Goal: Use online tool/utility: Utilize a website feature to perform a specific function

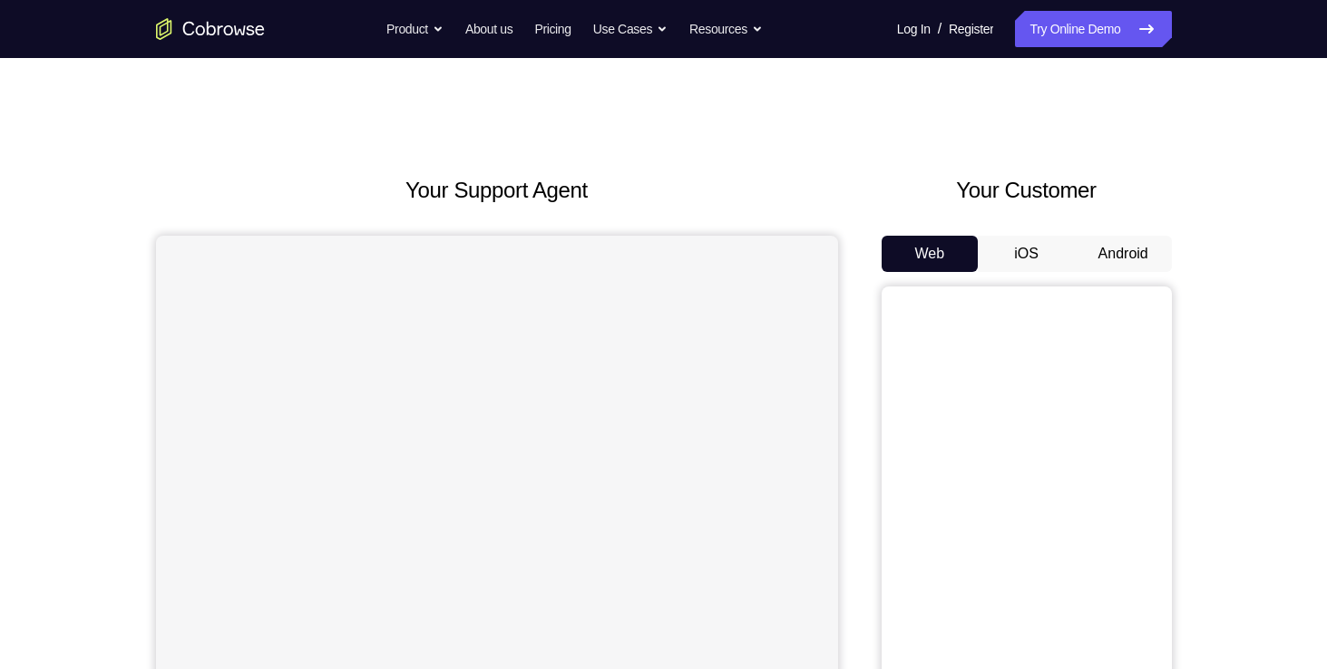
click at [1097, 245] on button "Android" at bounding box center [1123, 254] width 97 height 36
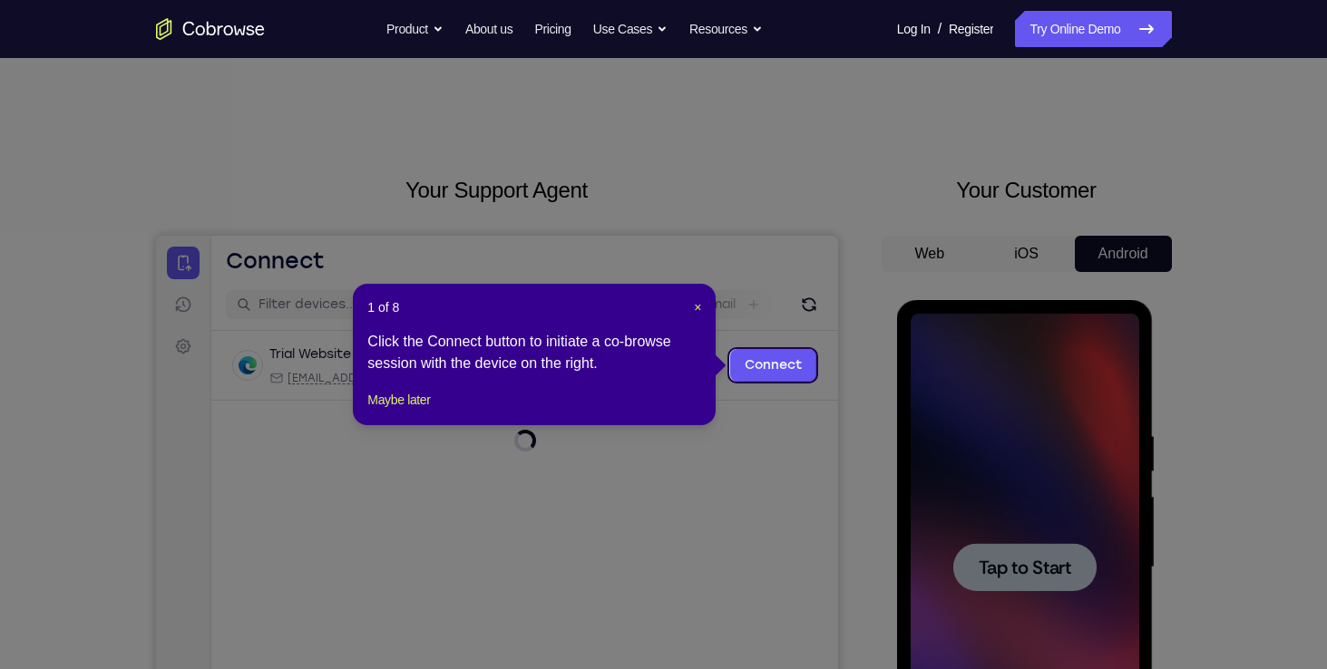
click at [1025, 575] on icon at bounding box center [670, 334] width 1340 height 669
click at [695, 304] on span "×" at bounding box center [697, 307] width 7 height 15
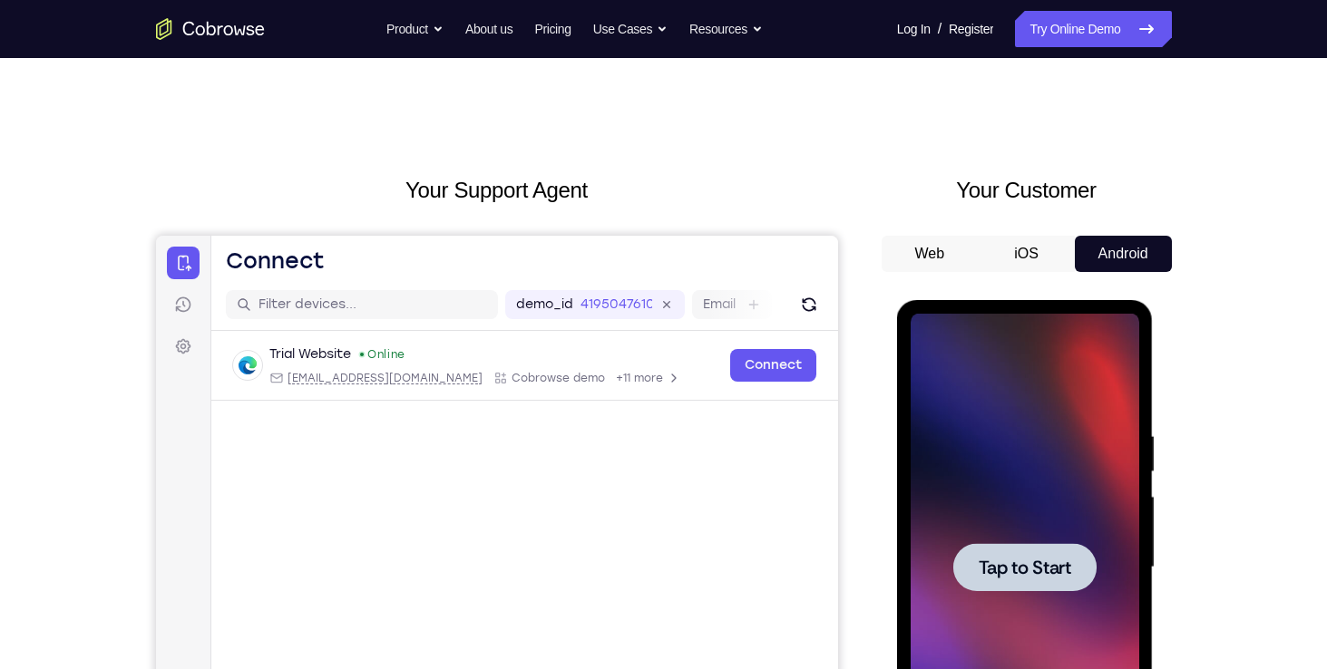
click at [1036, 571] on span "Tap to Start" at bounding box center [1025, 568] width 93 height 18
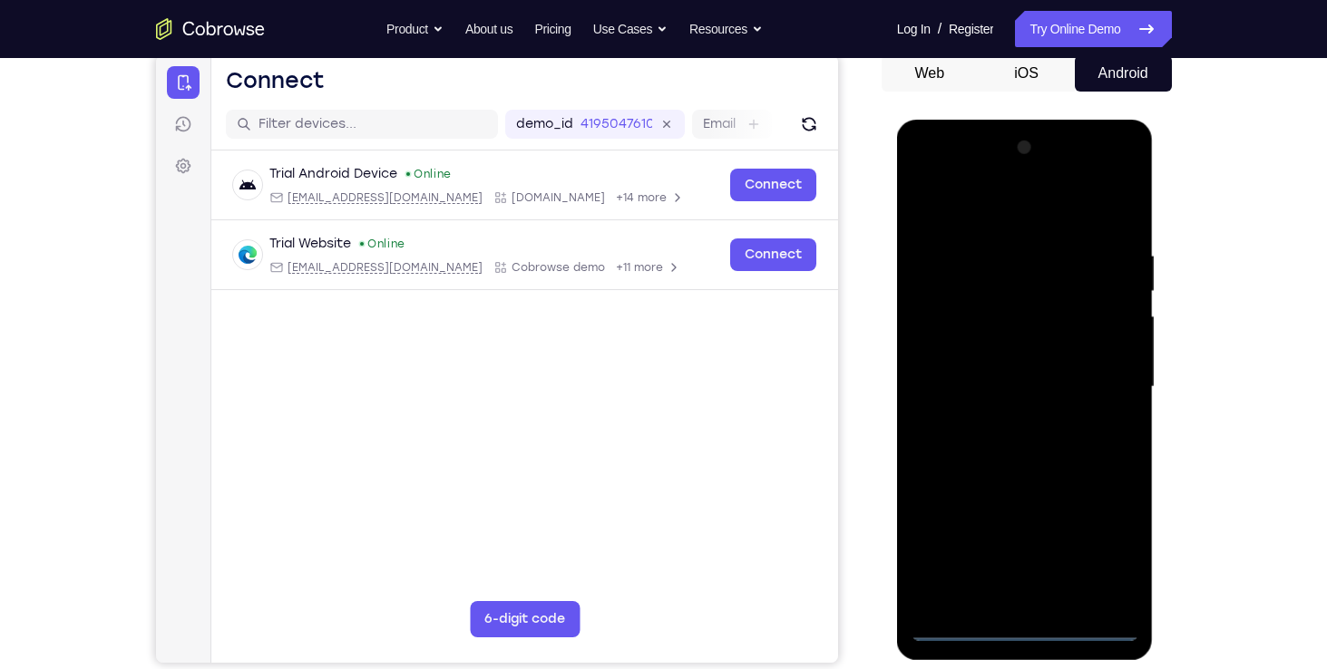
scroll to position [181, 0]
click at [1017, 633] on div at bounding box center [1024, 386] width 229 height 508
click at [1099, 550] on div at bounding box center [1024, 386] width 229 height 508
click at [984, 198] on div at bounding box center [1024, 386] width 229 height 508
click at [1095, 380] on div at bounding box center [1024, 386] width 229 height 508
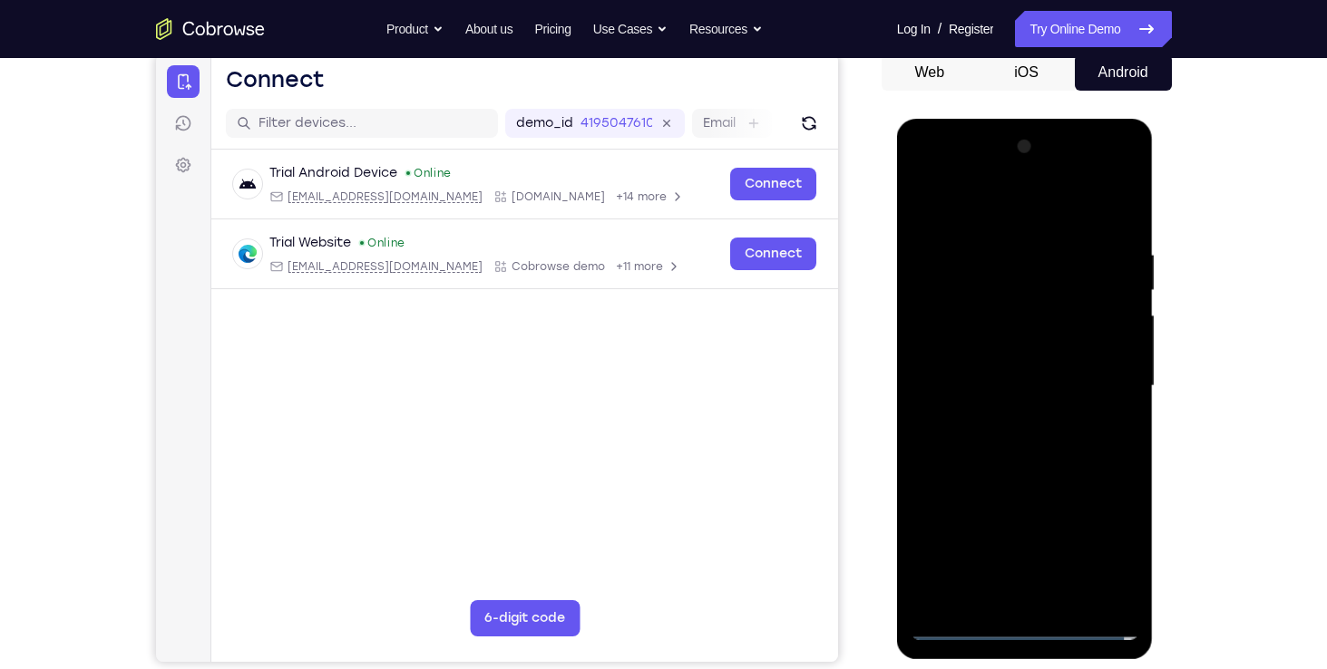
click at [1001, 419] on div at bounding box center [1024, 386] width 229 height 508
click at [987, 372] on div at bounding box center [1024, 386] width 229 height 508
click at [980, 347] on div at bounding box center [1024, 386] width 229 height 508
click at [985, 386] on div at bounding box center [1024, 386] width 229 height 508
click at [983, 448] on div at bounding box center [1024, 386] width 229 height 508
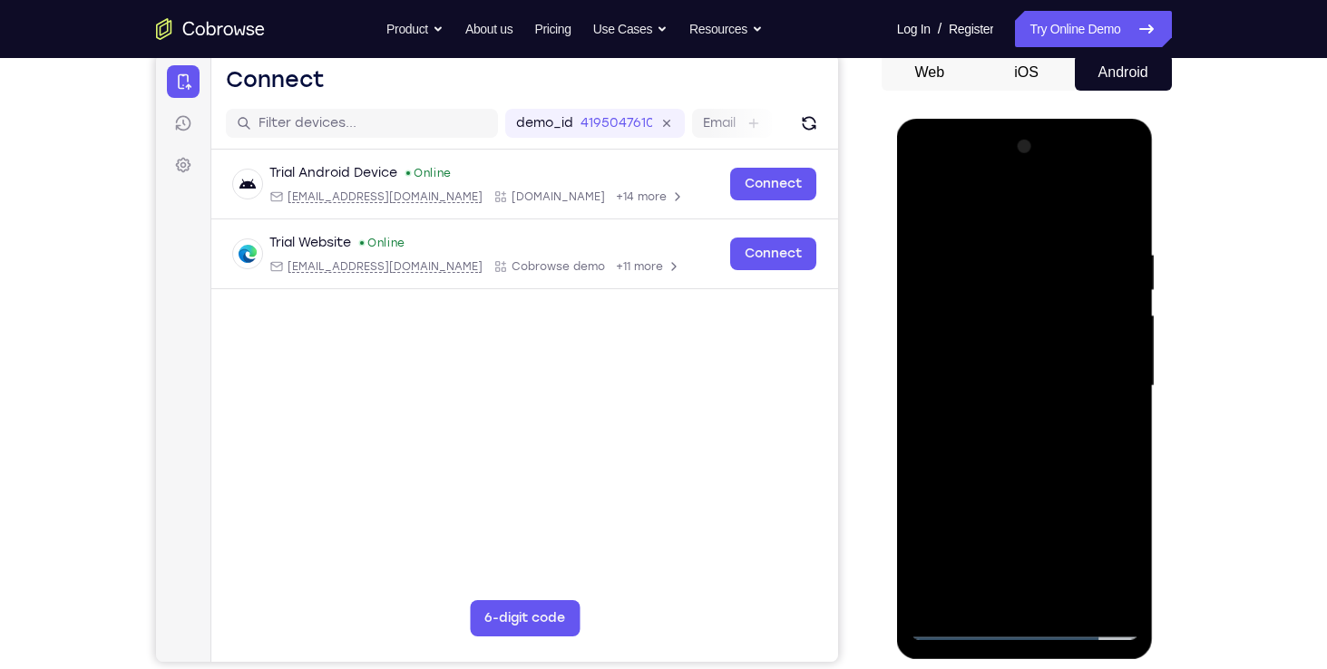
click at [1012, 440] on div at bounding box center [1024, 386] width 229 height 508
click at [1115, 410] on div at bounding box center [1024, 386] width 229 height 508
click at [994, 233] on div at bounding box center [1024, 386] width 229 height 508
click at [1031, 476] on div at bounding box center [1024, 386] width 229 height 508
click at [1067, 597] on div at bounding box center [1024, 386] width 229 height 508
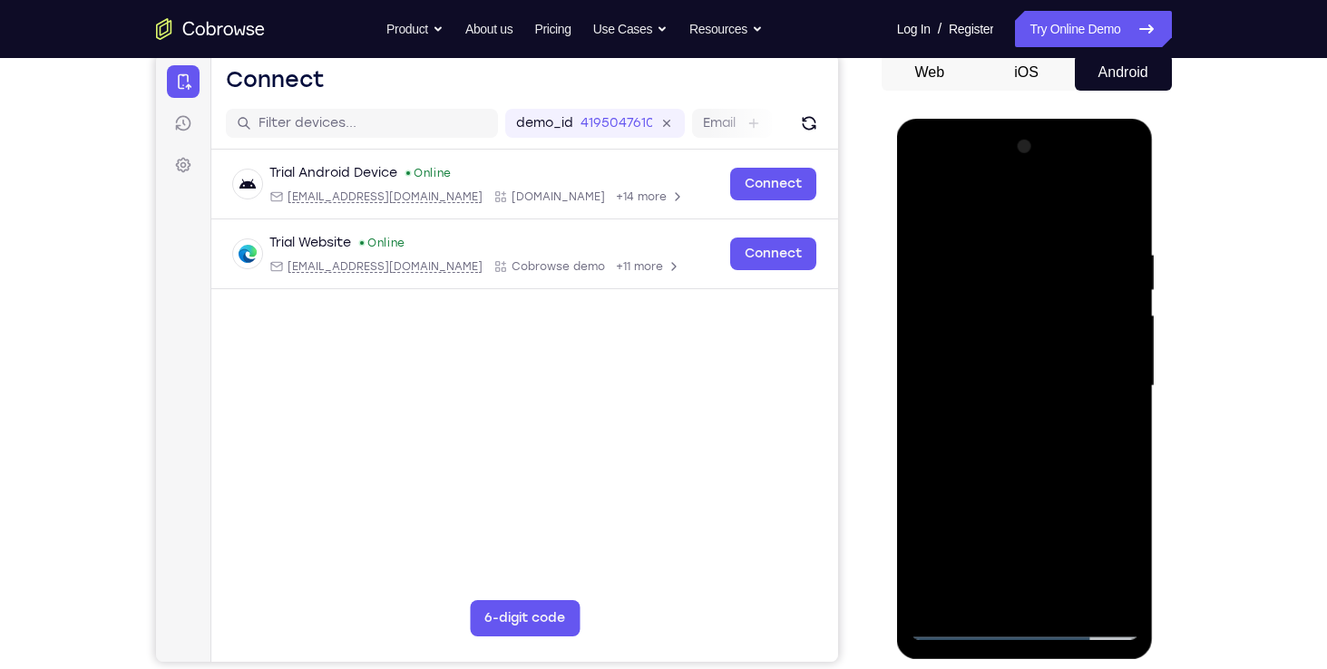
click at [1024, 477] on div at bounding box center [1024, 386] width 229 height 508
click at [1036, 383] on div at bounding box center [1024, 386] width 229 height 508
click at [985, 560] on div at bounding box center [1024, 386] width 229 height 508
click at [1045, 556] on div at bounding box center [1024, 386] width 229 height 508
click at [987, 426] on div at bounding box center [1024, 386] width 229 height 508
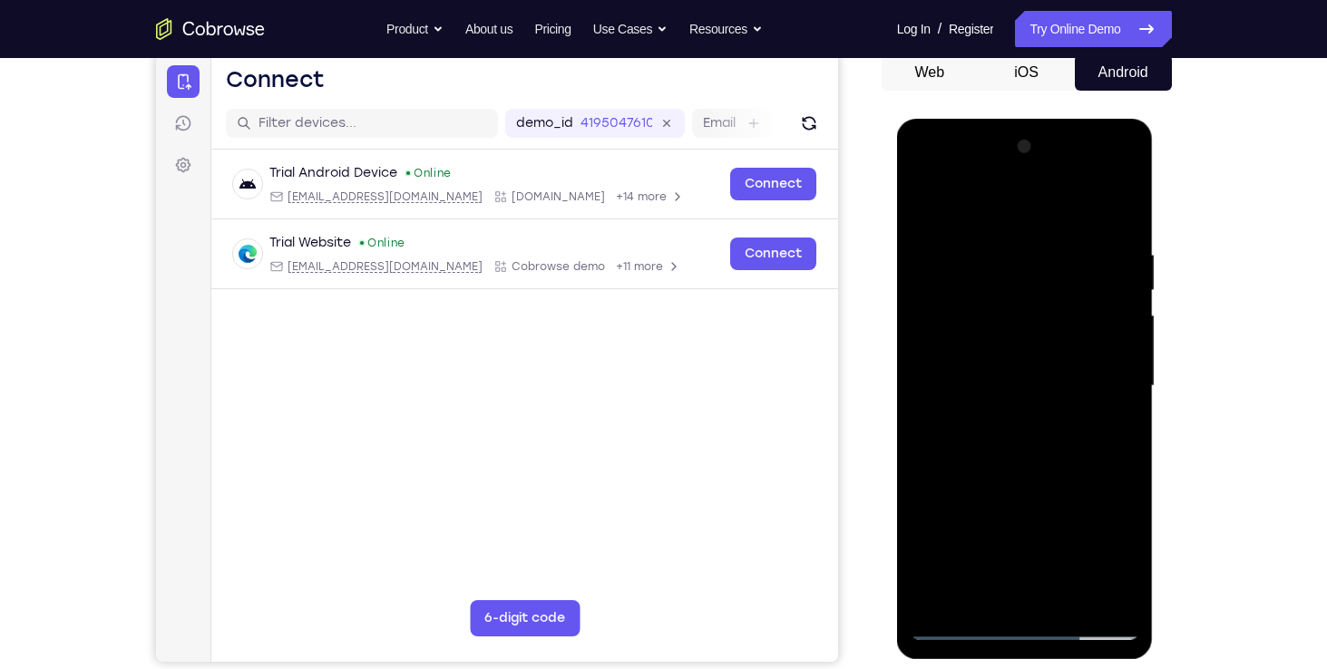
click at [922, 209] on div at bounding box center [1024, 386] width 229 height 508
click at [926, 209] on div at bounding box center [1024, 386] width 229 height 508
drag, startPoint x: 1007, startPoint y: 528, endPoint x: 1027, endPoint y: 297, distance: 232.2
click at [1027, 297] on div at bounding box center [1024, 386] width 229 height 508
drag, startPoint x: 1042, startPoint y: 440, endPoint x: 1041, endPoint y: 304, distance: 136.0
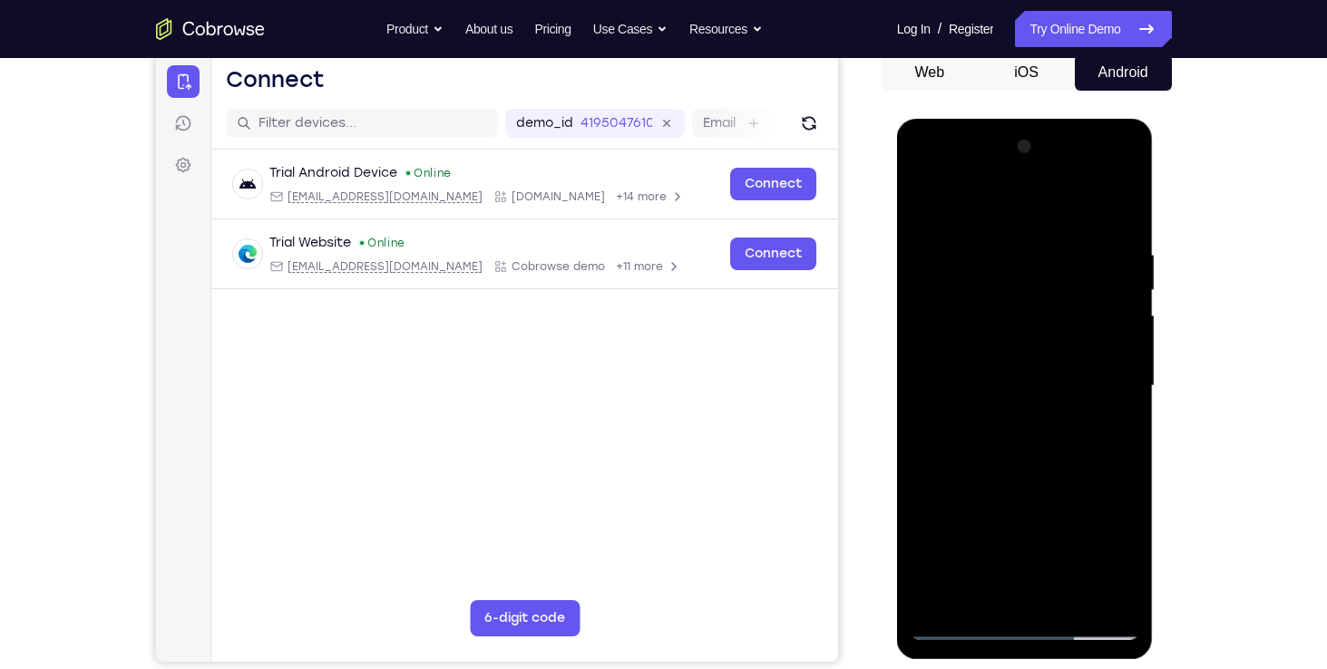
click at [1041, 304] on div at bounding box center [1024, 386] width 229 height 508
drag, startPoint x: 1064, startPoint y: 473, endPoint x: 1061, endPoint y: 330, distance: 143.3
click at [1061, 330] on div at bounding box center [1024, 386] width 229 height 508
drag, startPoint x: 1033, startPoint y: 415, endPoint x: 1034, endPoint y: 326, distance: 89.8
click at [1034, 326] on div at bounding box center [1024, 386] width 229 height 508
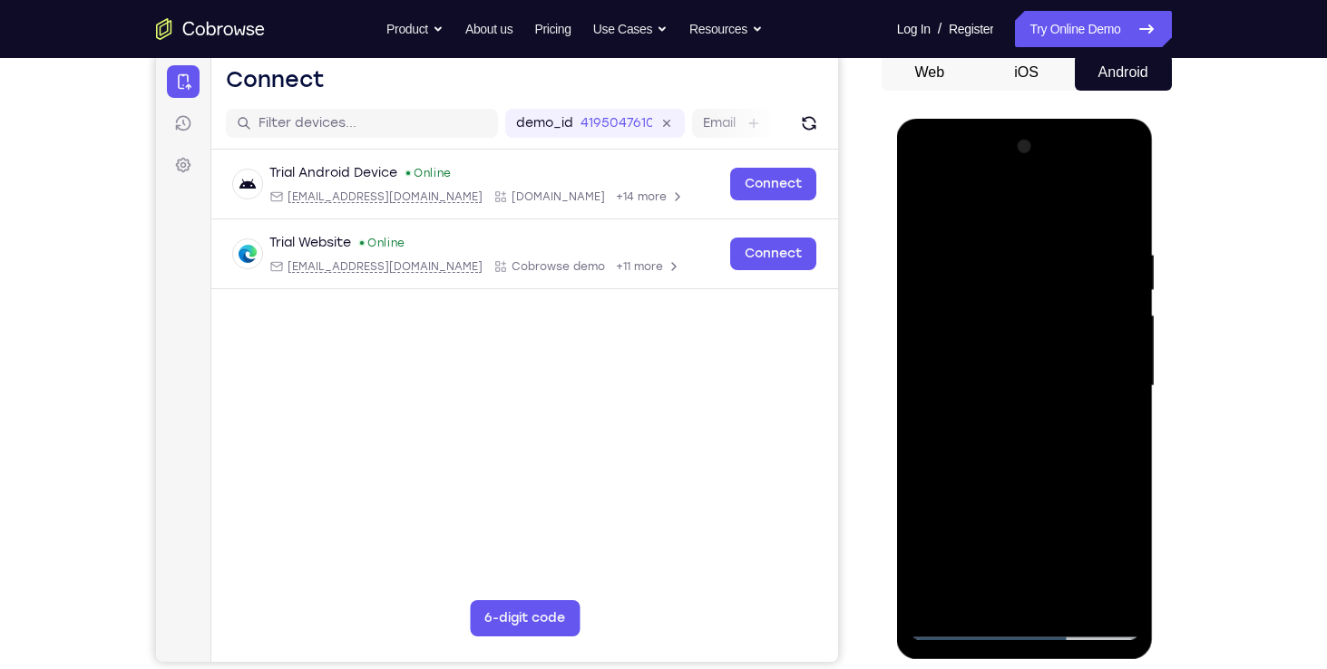
drag, startPoint x: 1028, startPoint y: 447, endPoint x: 1039, endPoint y: 317, distance: 130.1
click at [1039, 317] on div at bounding box center [1024, 386] width 229 height 508
drag, startPoint x: 1002, startPoint y: 521, endPoint x: 1019, endPoint y: 548, distance: 32.2
click at [1019, 548] on div at bounding box center [1024, 386] width 229 height 508
drag, startPoint x: 1005, startPoint y: 513, endPoint x: 996, endPoint y: 391, distance: 122.8
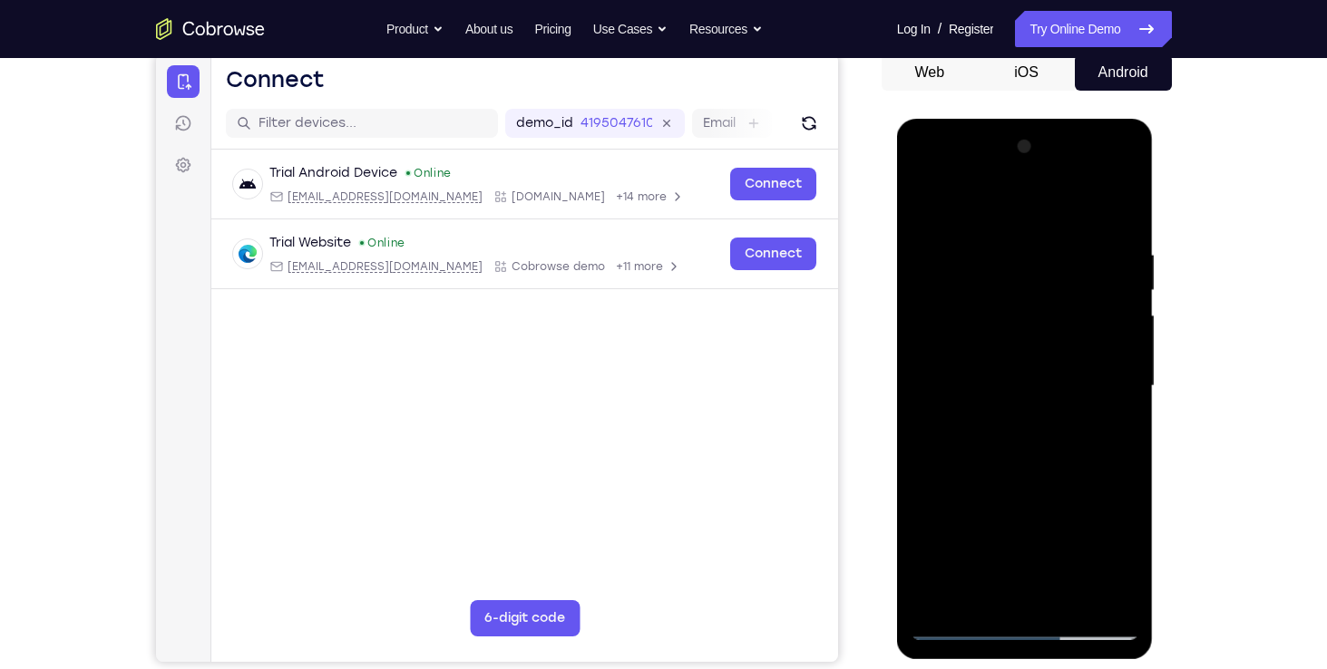
click at [996, 391] on div at bounding box center [1024, 386] width 229 height 508
drag, startPoint x: 1003, startPoint y: 474, endPoint x: 1028, endPoint y: 320, distance: 156.2
click at [1028, 320] on div at bounding box center [1024, 386] width 229 height 508
click at [1050, 533] on div at bounding box center [1024, 386] width 229 height 508
drag, startPoint x: 1037, startPoint y: 540, endPoint x: 1032, endPoint y: 438, distance: 101.7
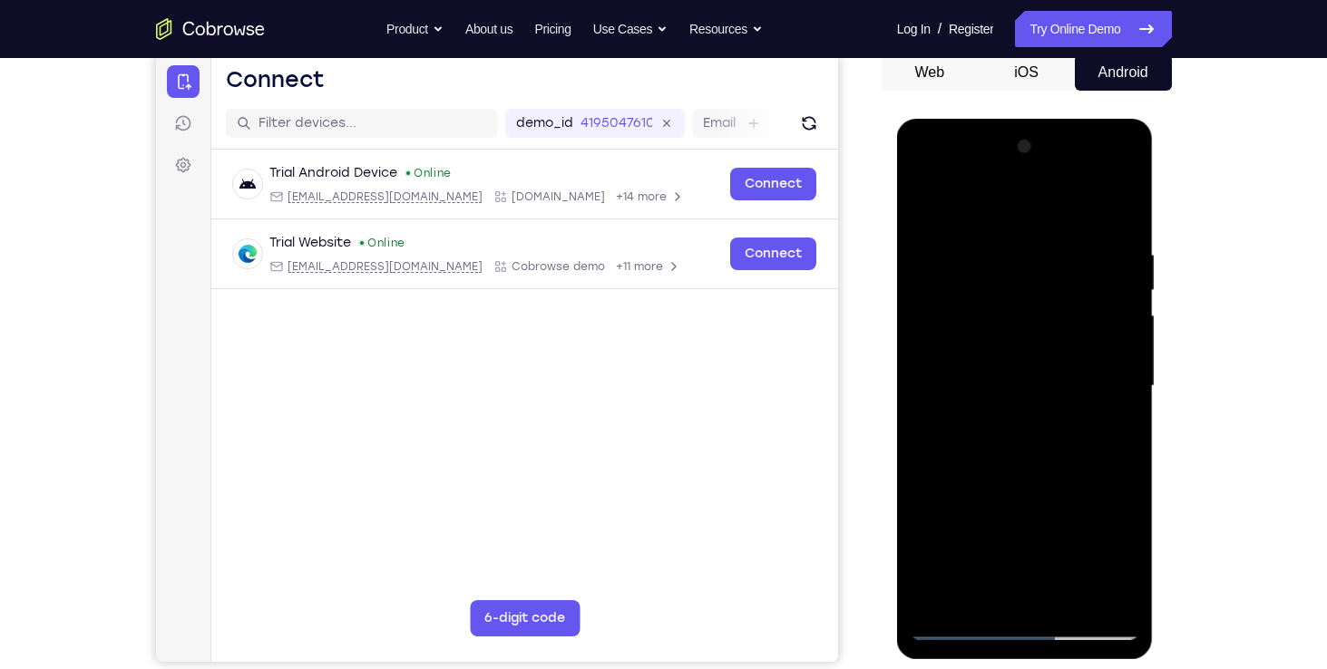
click at [1032, 438] on div at bounding box center [1024, 386] width 229 height 508
drag, startPoint x: 990, startPoint y: 525, endPoint x: 1011, endPoint y: 343, distance: 183.5
click at [1011, 343] on div at bounding box center [1024, 386] width 229 height 508
click at [1128, 411] on div at bounding box center [1024, 386] width 229 height 508
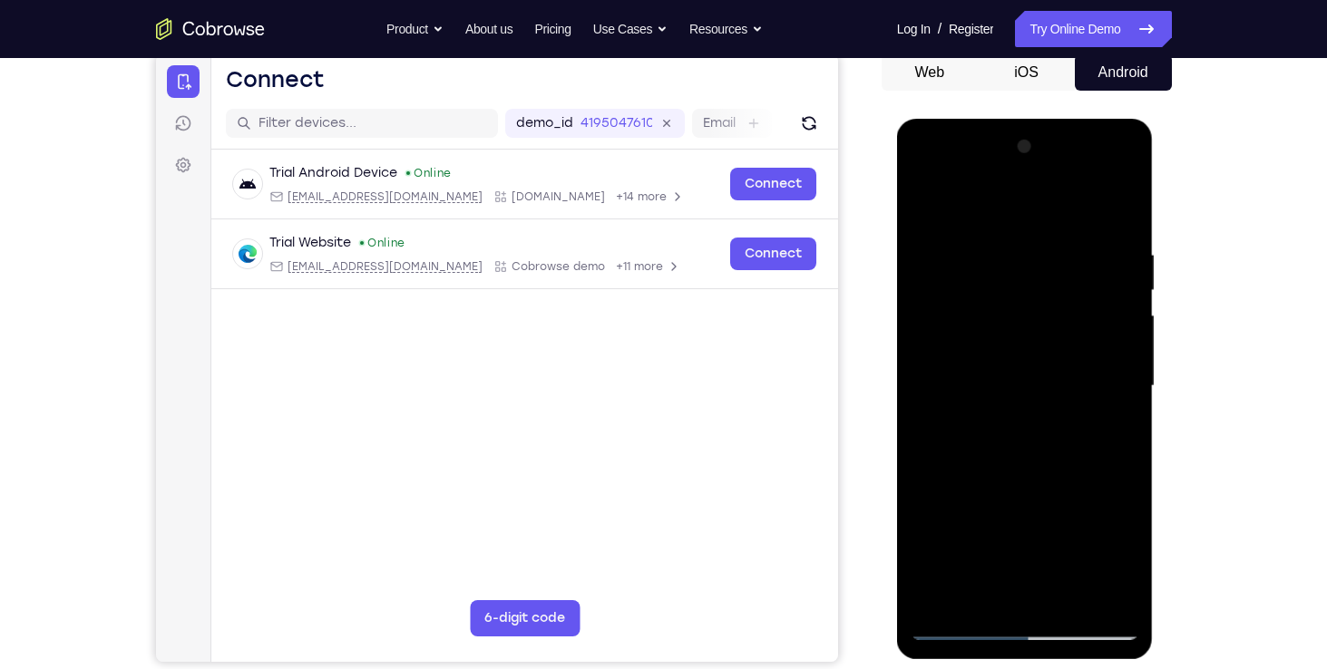
click at [1036, 527] on div at bounding box center [1024, 386] width 229 height 508
click at [1114, 529] on div at bounding box center [1024, 386] width 229 height 508
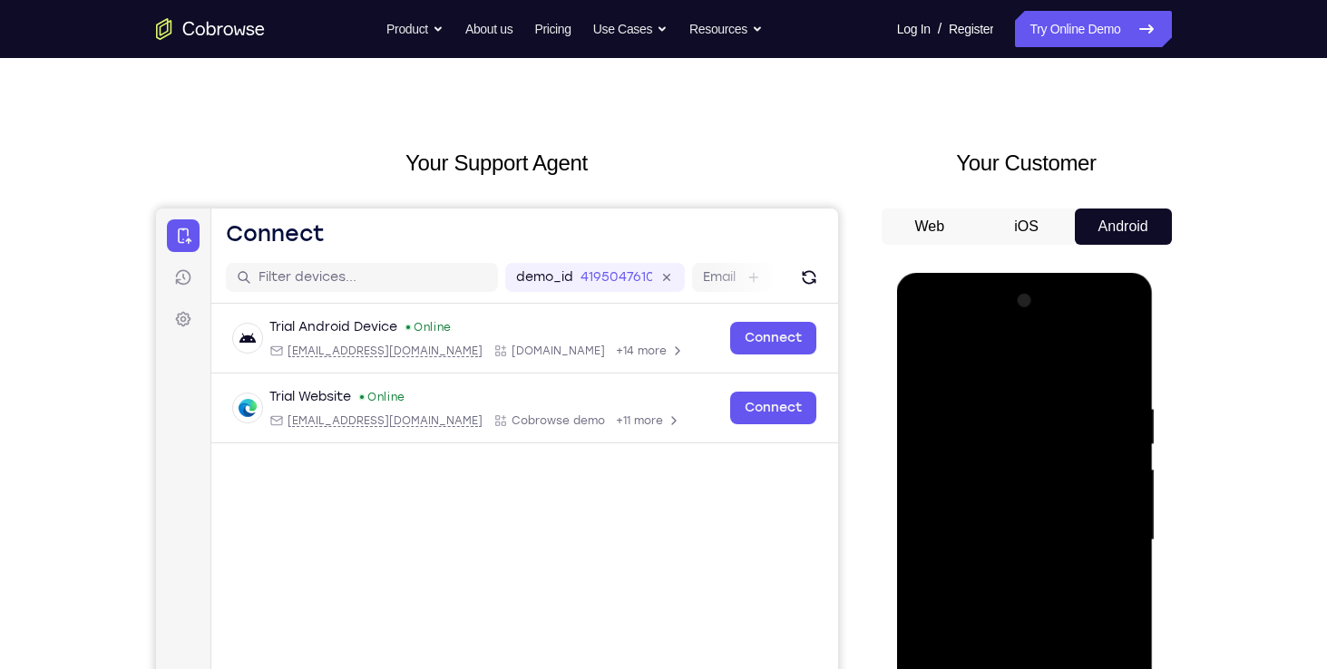
scroll to position [28, 0]
click at [1127, 352] on div at bounding box center [1024, 540] width 229 height 508
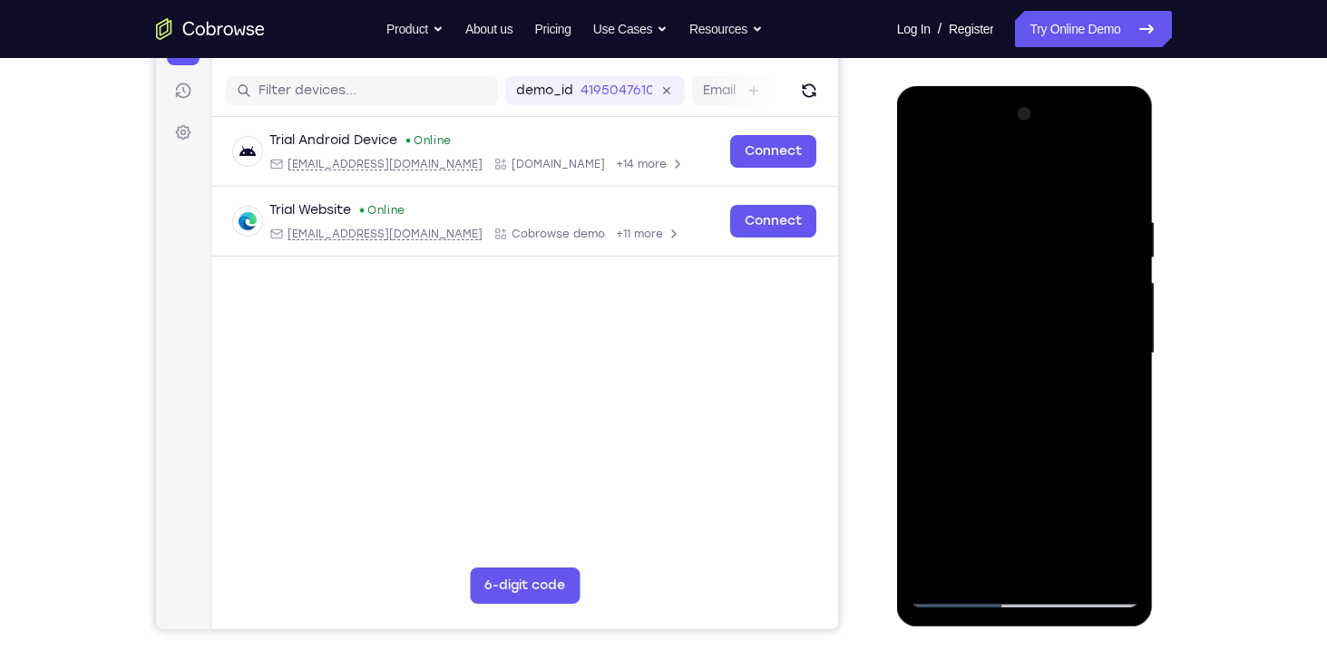
scroll to position [231, 0]
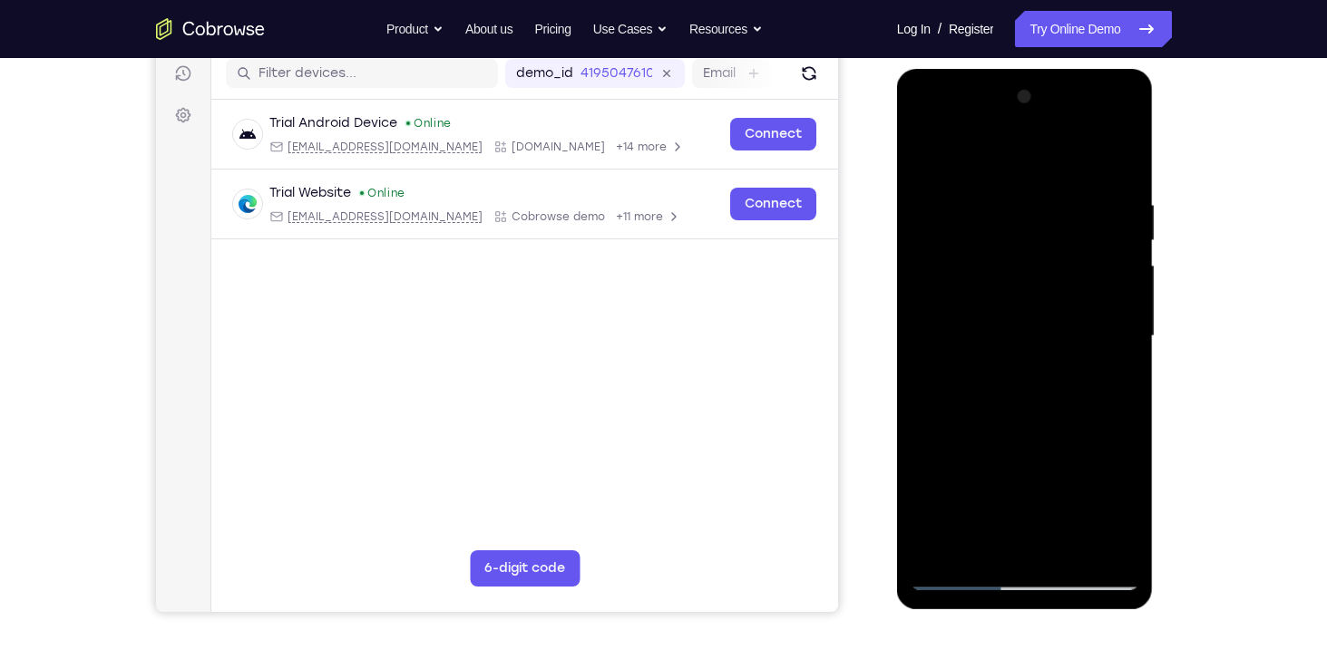
click at [942, 558] on div at bounding box center [1024, 337] width 229 height 508
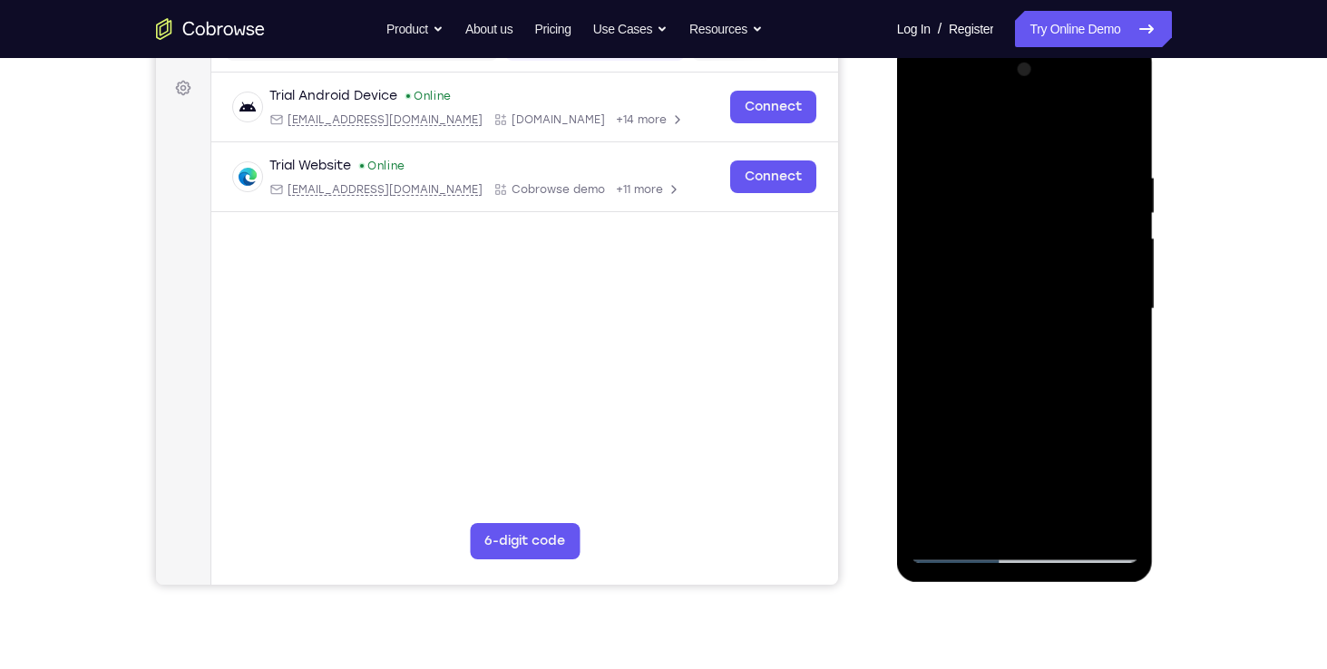
scroll to position [259, 0]
click at [1032, 447] on div at bounding box center [1024, 308] width 229 height 508
click at [1074, 519] on div at bounding box center [1024, 308] width 229 height 508
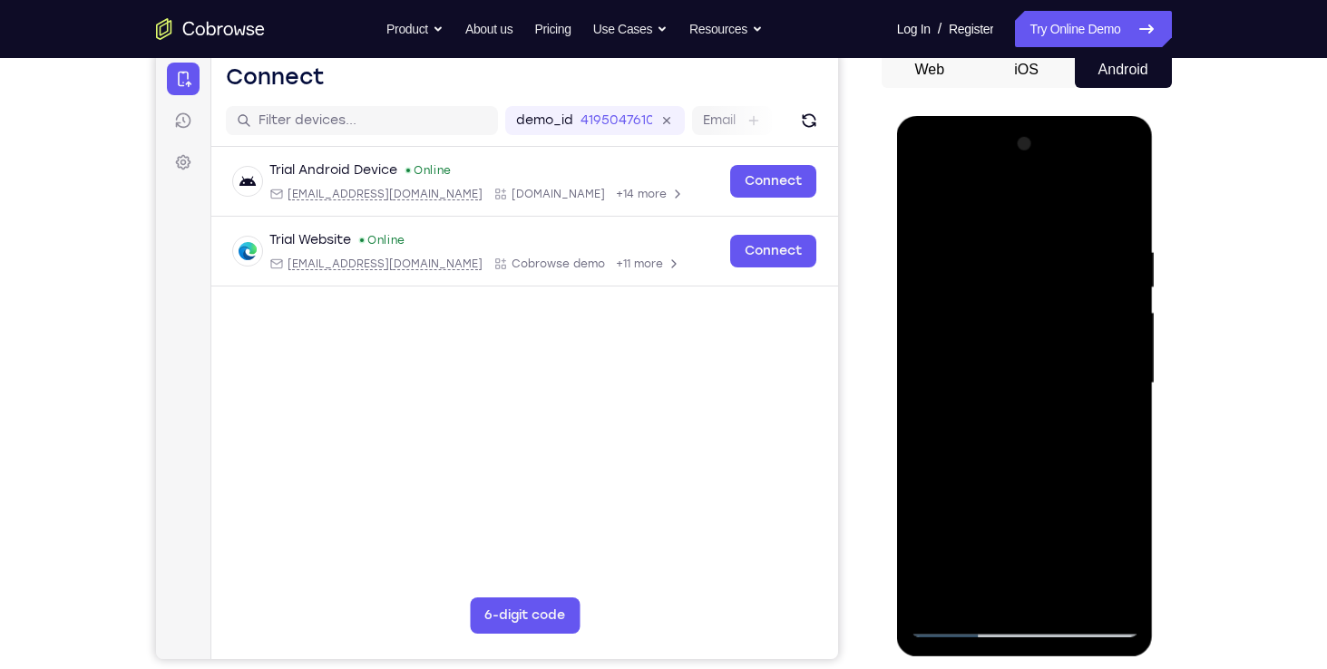
scroll to position [161, 0]
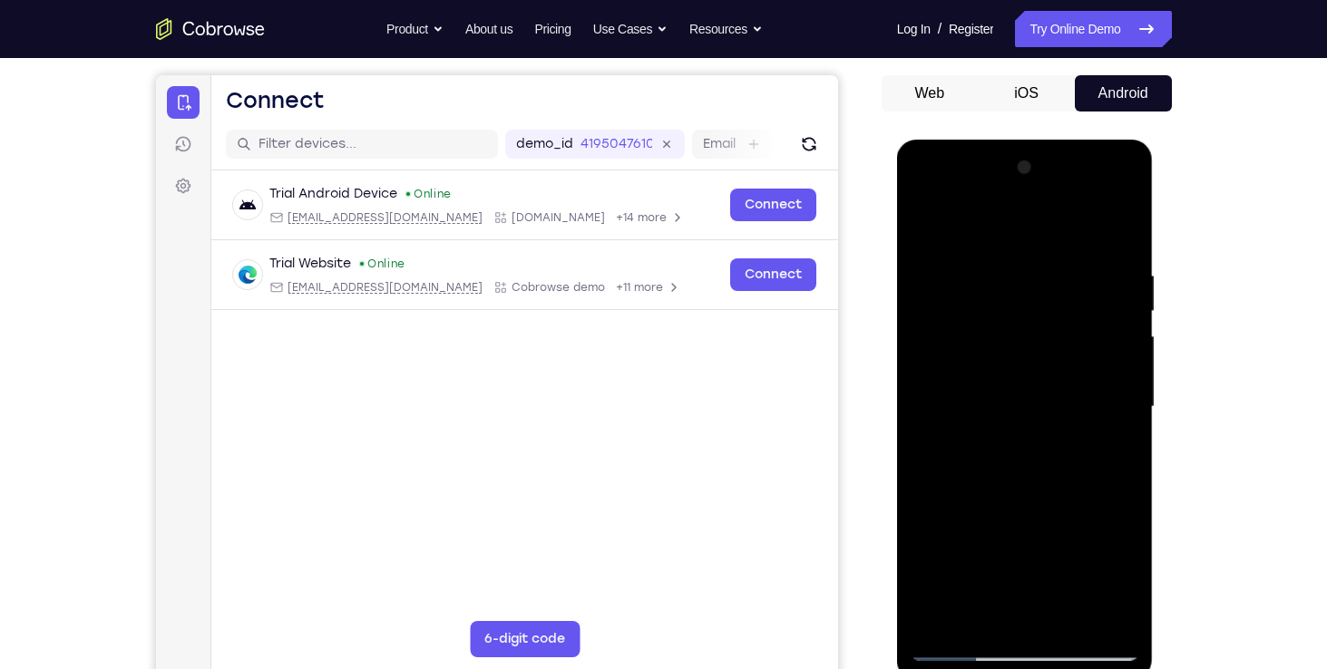
click at [941, 291] on div at bounding box center [1024, 407] width 229 height 508
click at [926, 230] on div at bounding box center [1024, 407] width 229 height 508
click at [934, 228] on div at bounding box center [1024, 407] width 229 height 508
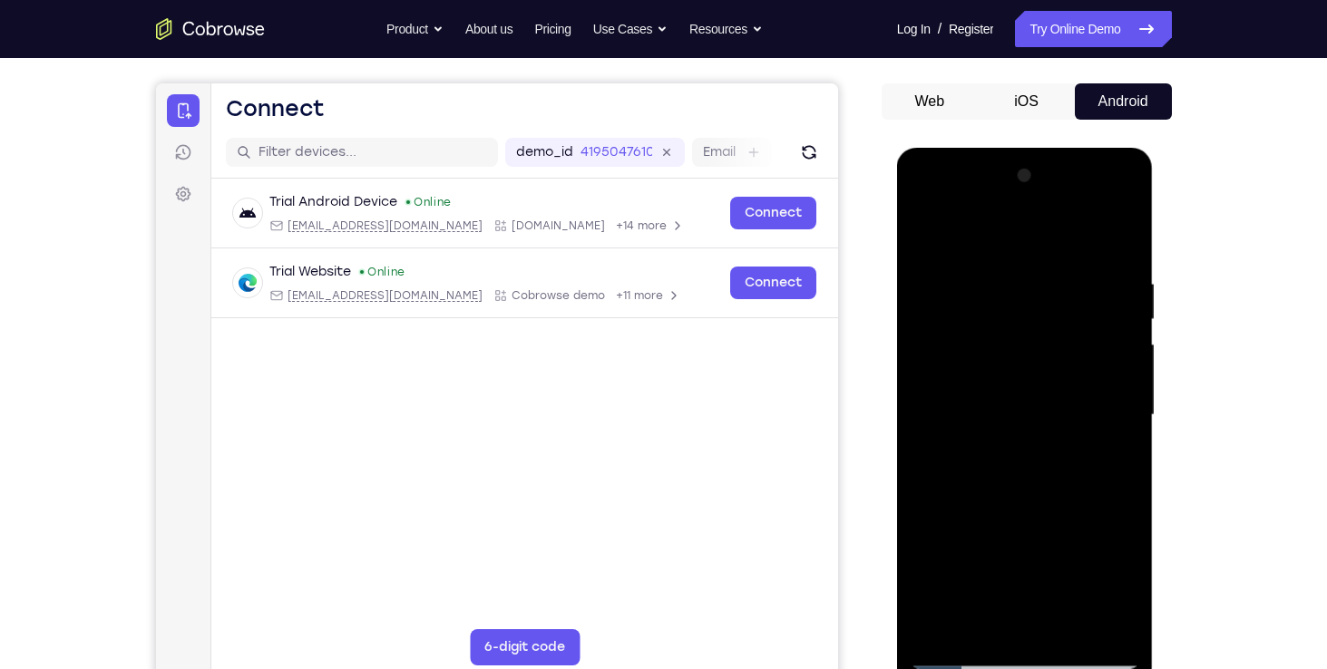
scroll to position [153, 0]
click at [986, 251] on div at bounding box center [1024, 415] width 229 height 508
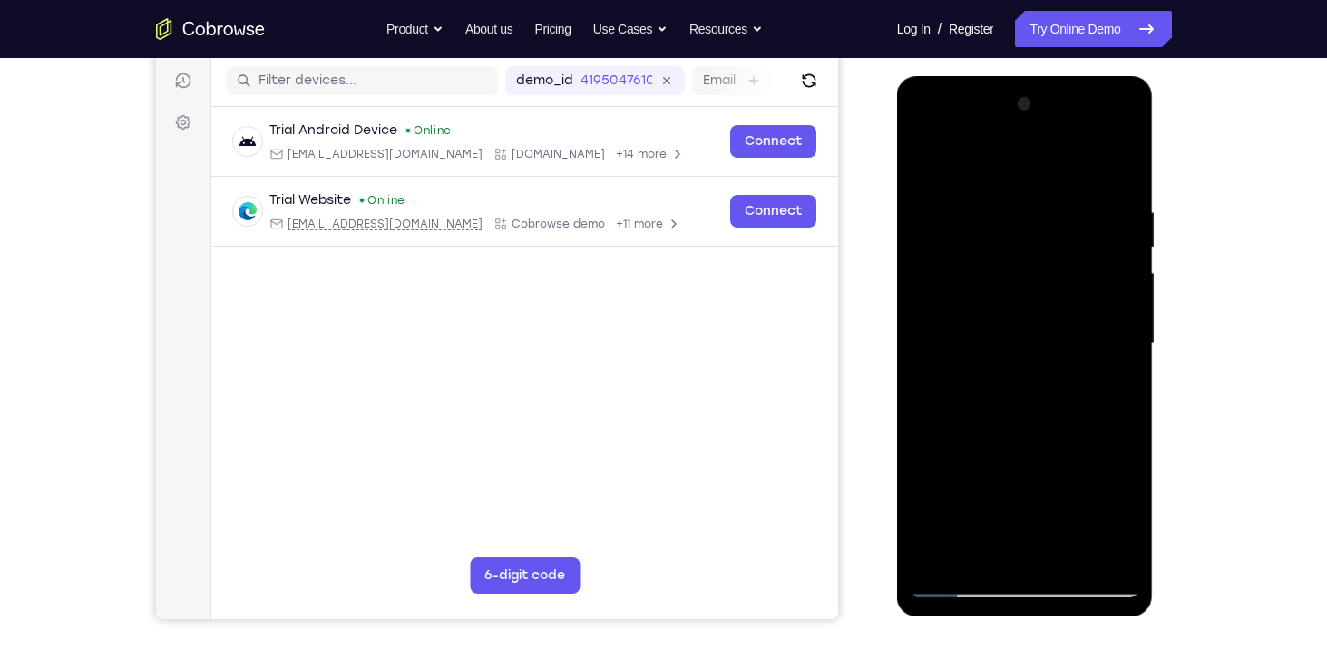
scroll to position [226, 0]
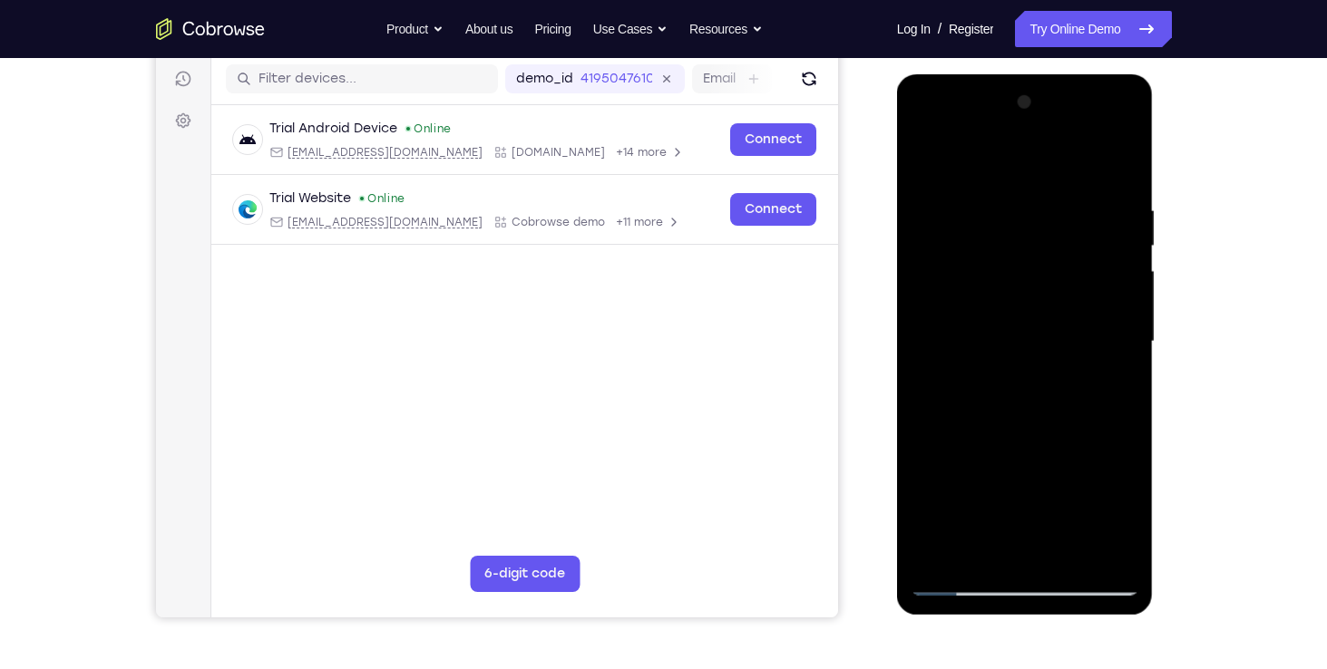
click at [1095, 550] on div at bounding box center [1024, 342] width 229 height 508
drag, startPoint x: 1122, startPoint y: 498, endPoint x: 1114, endPoint y: 472, distance: 27.5
click at [1114, 472] on div at bounding box center [1024, 342] width 229 height 508
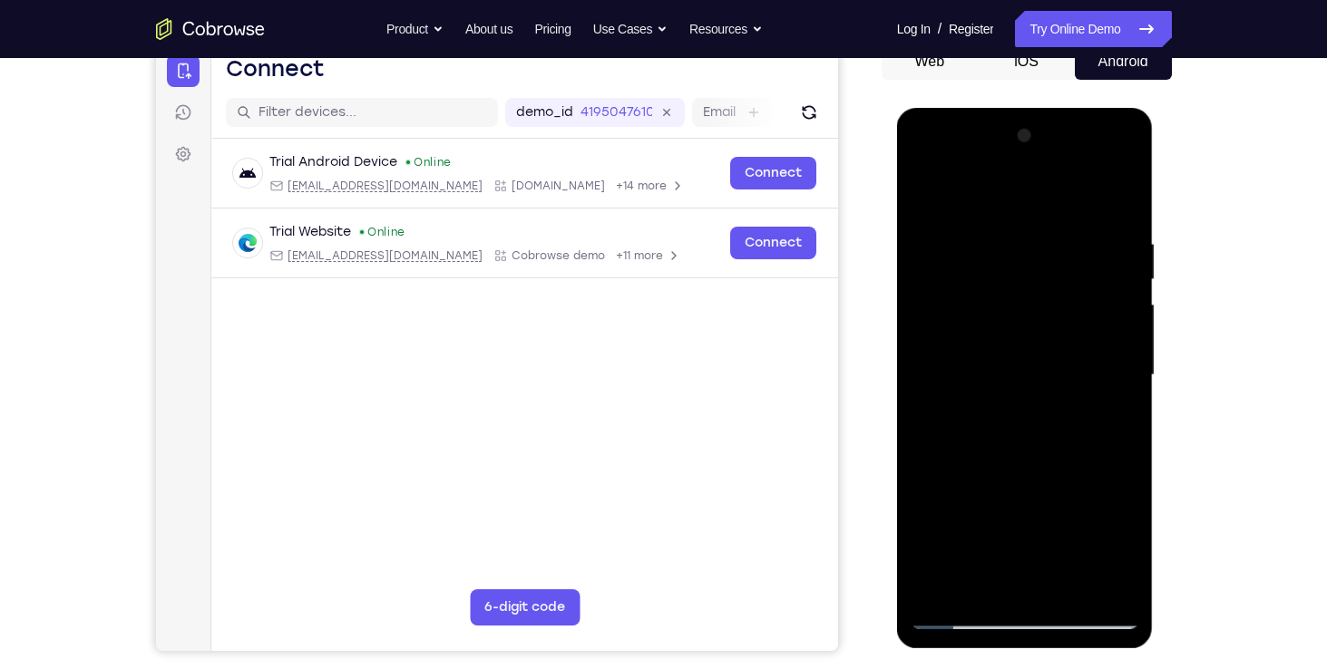
scroll to position [146, 0]
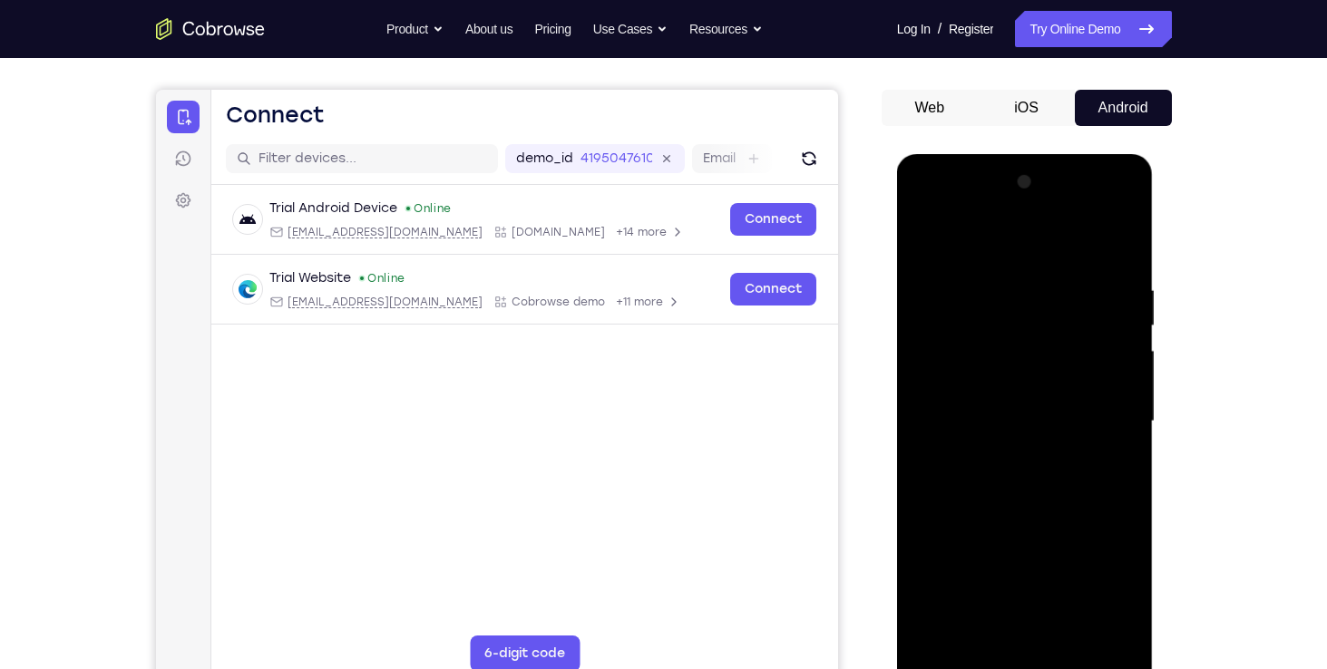
drag, startPoint x: 1111, startPoint y: 398, endPoint x: 926, endPoint y: 435, distance: 188.7
click at [926, 435] on div at bounding box center [1024, 422] width 229 height 508
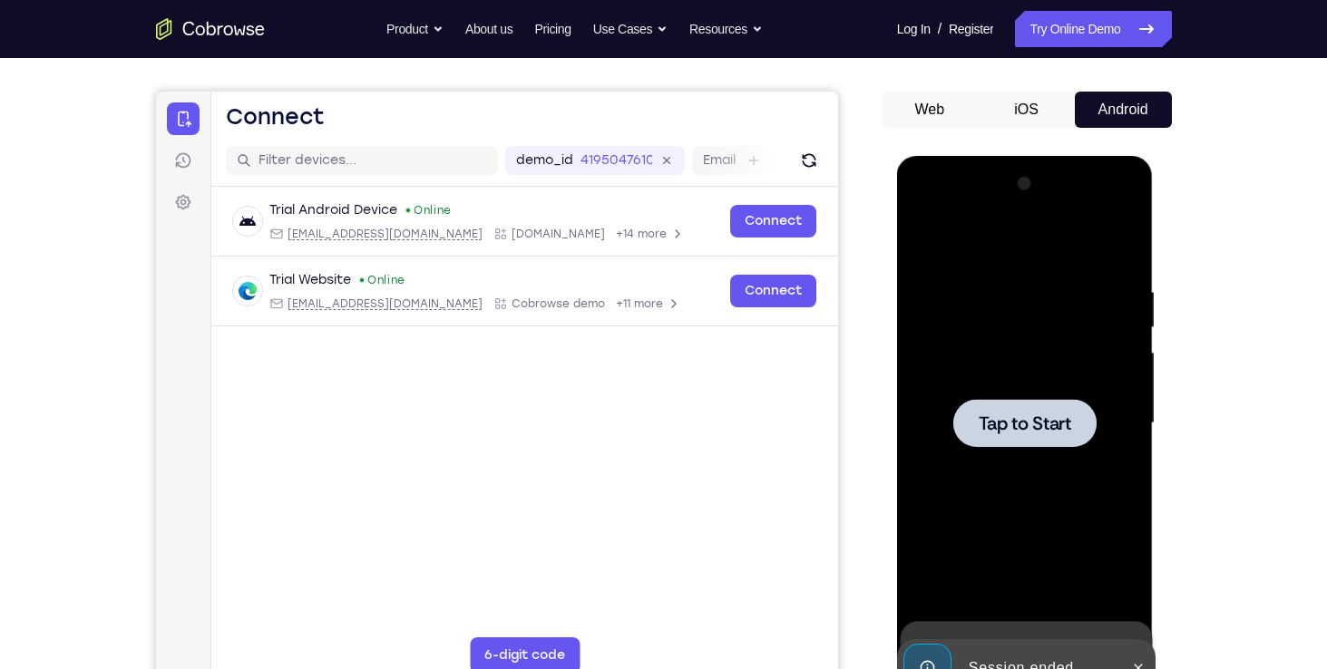
scroll to position [142, 0]
